Goal: Transaction & Acquisition: Purchase product/service

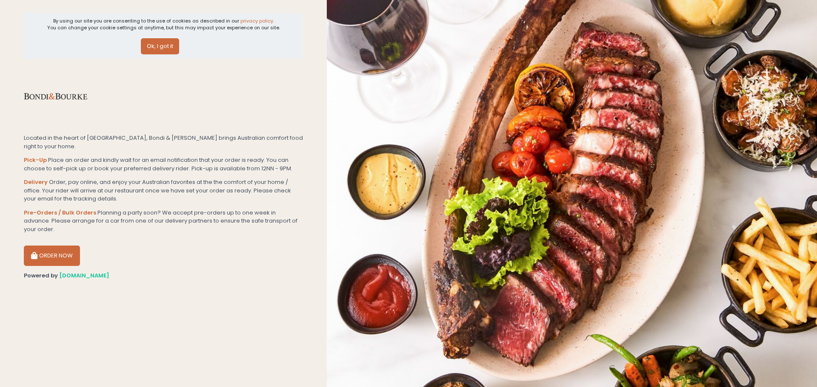
click at [160, 43] on button "Ok, I got it" at bounding box center [160, 46] width 38 height 16
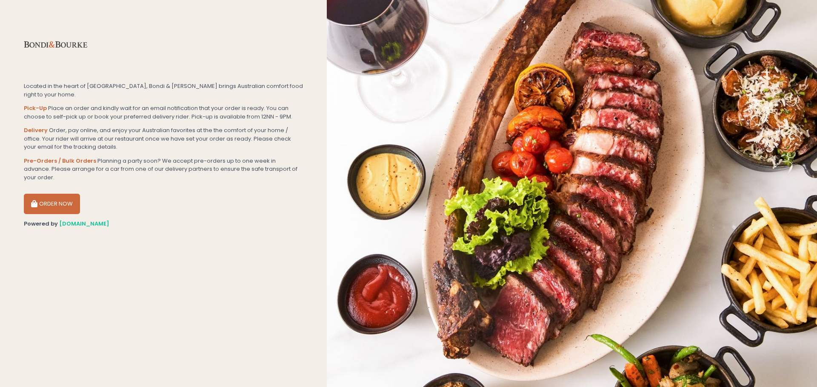
click at [41, 194] on button "ORDER NOW" at bounding box center [52, 204] width 56 height 20
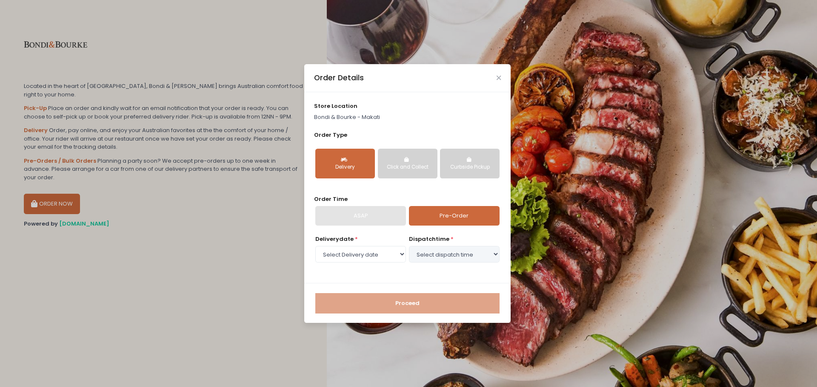
drag, startPoint x: 503, startPoint y: 76, endPoint x: 499, endPoint y: 72, distance: 5.4
click at [499, 72] on div "Order Details" at bounding box center [407, 78] width 206 height 28
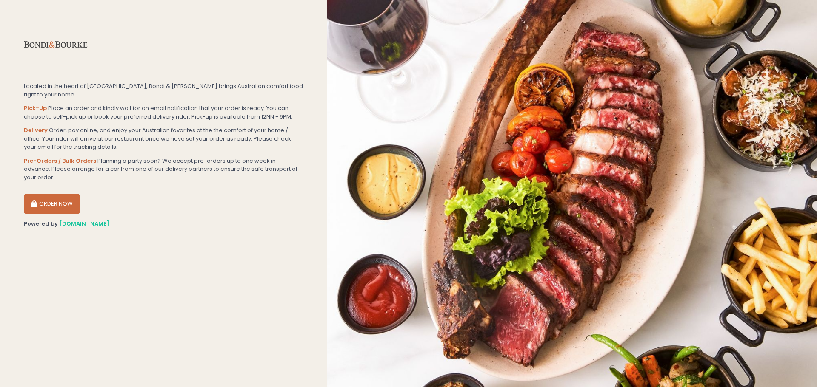
click at [43, 194] on button "ORDER NOW" at bounding box center [52, 204] width 56 height 20
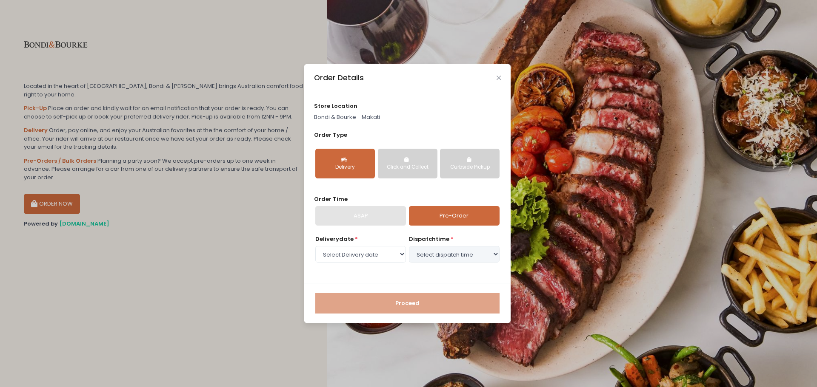
click at [359, 162] on button "Delivery" at bounding box center [345, 164] width 60 height 30
click at [361, 239] on form "store location Bondi & Bourke - Makati Order Type Delivery Click and Collect Cu…" at bounding box center [407, 207] width 206 height 231
click at [365, 251] on select "Select Delivery date Saturday, Sep 6th Sunday, Sep 7th Monday, Sep 8th Tuesday,…" at bounding box center [360, 254] width 91 height 16
select select "2025-09-06"
click at [315, 246] on select "Select Delivery date Saturday, Sep 6th Sunday, Sep 7th Monday, Sep 8th Tuesday,…" at bounding box center [360, 254] width 91 height 16
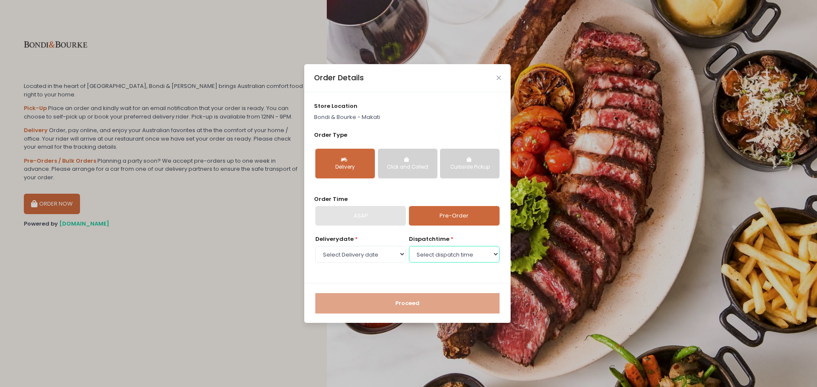
click at [470, 258] on select "Select dispatch time 11:00 AM - 11:30 AM 11:30 AM - 12:00 PM 12:00 PM - 12:30 P…" at bounding box center [454, 254] width 91 height 16
select select "19:30"
click at [409, 246] on select "Select dispatch time 11:00 AM - 11:30 AM 11:30 AM - 12:00 PM 12:00 PM - 12:30 P…" at bounding box center [454, 254] width 91 height 16
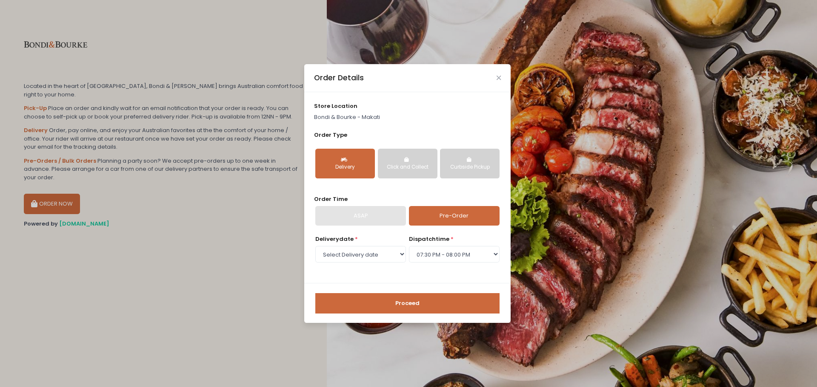
click at [432, 306] on button "Proceed" at bounding box center [407, 303] width 184 height 20
